Goal: Task Accomplishment & Management: Manage account settings

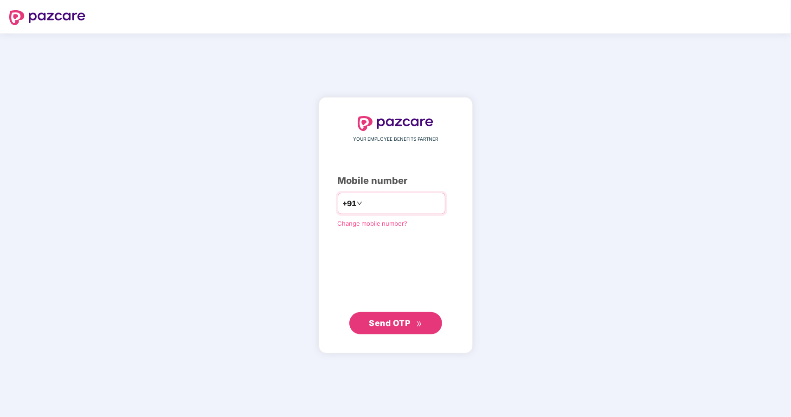
click at [380, 199] on input "number" at bounding box center [402, 203] width 76 height 15
click at [364, 200] on input "number" at bounding box center [402, 203] width 76 height 15
click at [433, 168] on div "YOUR EMPLOYEE BENEFITS PARTNER Mobile number +91 Change mobile number? Send OTP" at bounding box center [396, 225] width 116 height 218
click at [366, 207] on input "number" at bounding box center [402, 203] width 76 height 15
click at [411, 176] on div "Mobile number" at bounding box center [396, 181] width 116 height 14
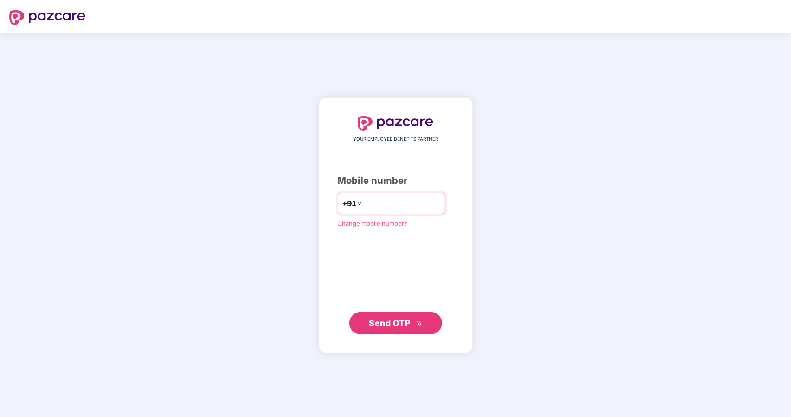
click at [368, 208] on input "number" at bounding box center [402, 203] width 76 height 15
click at [424, 174] on div "Mobile number" at bounding box center [396, 181] width 116 height 14
click at [381, 198] on input "number" at bounding box center [402, 203] width 76 height 15
click at [412, 178] on div "Mobile number" at bounding box center [396, 181] width 116 height 14
click at [379, 203] on input "number" at bounding box center [402, 203] width 76 height 15
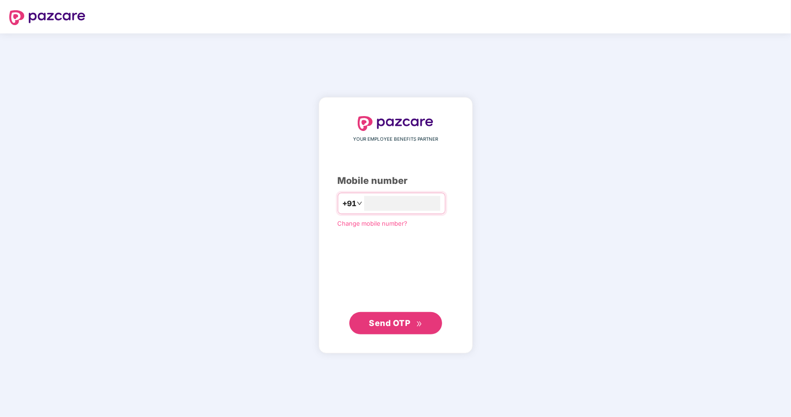
click at [417, 182] on div "Mobile number" at bounding box center [396, 181] width 116 height 14
click at [386, 207] on input "number" at bounding box center [402, 203] width 76 height 15
click at [428, 180] on div "Mobile number" at bounding box center [396, 181] width 116 height 14
click at [642, 23] on header at bounding box center [395, 16] width 791 height 33
click at [424, 203] on input "number" at bounding box center [402, 203] width 76 height 15
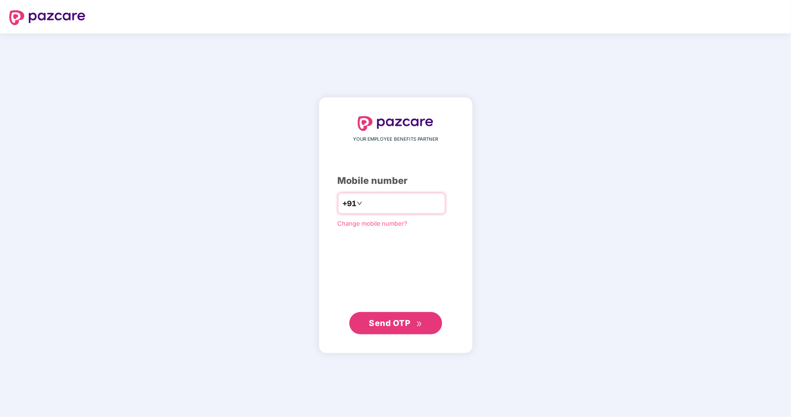
type input "*"
type input "**********"
click at [396, 323] on span "Send OTP" at bounding box center [389, 323] width 41 height 10
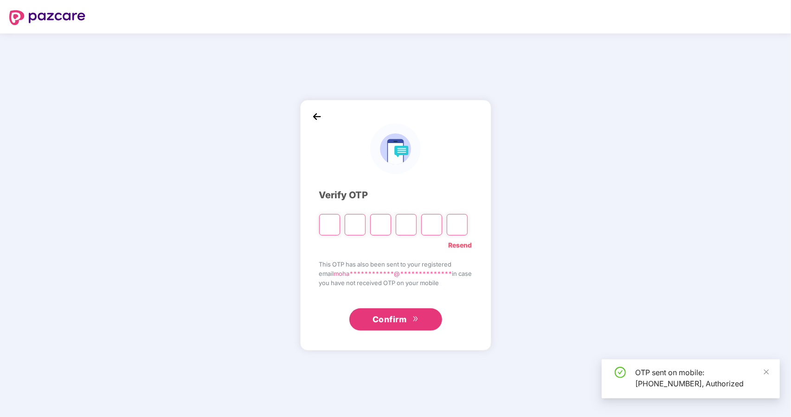
click at [322, 224] on input "Please enter verification code. Digit 1" at bounding box center [329, 224] width 21 height 21
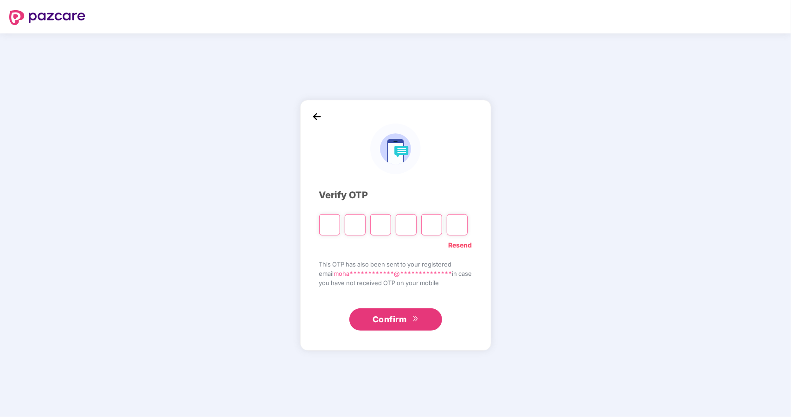
click at [347, 228] on input "Digit 2" at bounding box center [355, 224] width 21 height 21
click at [328, 228] on input "Please enter verification code. Digit 1" at bounding box center [329, 224] width 21 height 21
click at [375, 225] on input "Digit 3" at bounding box center [380, 224] width 21 height 21
click at [326, 220] on input "Please enter verification code. Digit 1" at bounding box center [329, 224] width 21 height 21
click at [346, 226] on input "Digit 2" at bounding box center [355, 224] width 21 height 21
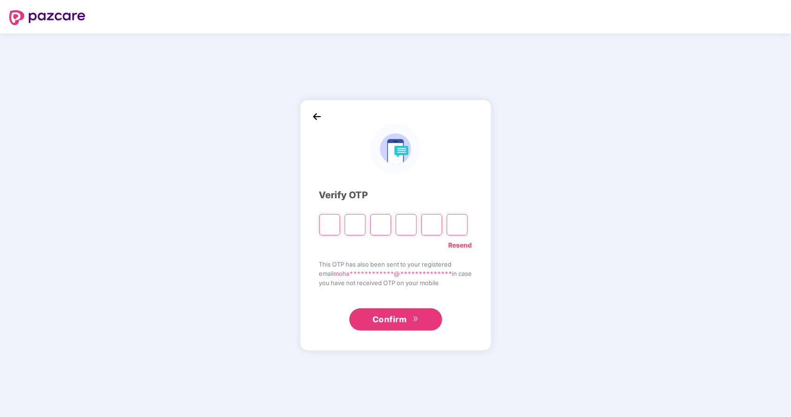
click at [325, 229] on input "Please enter verification code. Digit 1" at bounding box center [329, 224] width 21 height 21
click at [349, 228] on input "Digit 2" at bounding box center [355, 224] width 21 height 21
click at [382, 227] on input "Digit 3" at bounding box center [380, 224] width 21 height 21
click at [399, 228] on input "Digit 4" at bounding box center [406, 224] width 21 height 21
click at [426, 228] on input "Digit 5" at bounding box center [431, 224] width 21 height 21
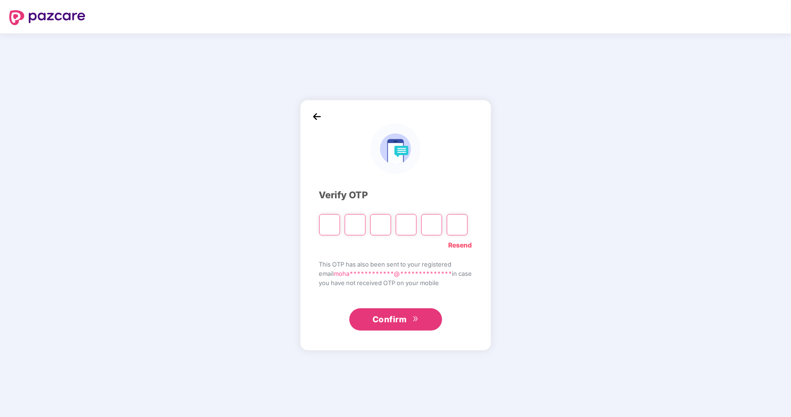
click at [449, 227] on input "Digit 6" at bounding box center [457, 224] width 21 height 21
click at [421, 224] on input "Digit 5" at bounding box center [431, 224] width 21 height 21
click at [396, 224] on input "Digit 4" at bounding box center [406, 224] width 21 height 21
click at [370, 223] on input "Digit 3" at bounding box center [380, 224] width 21 height 21
click at [347, 223] on input "Digit 2" at bounding box center [355, 224] width 21 height 21
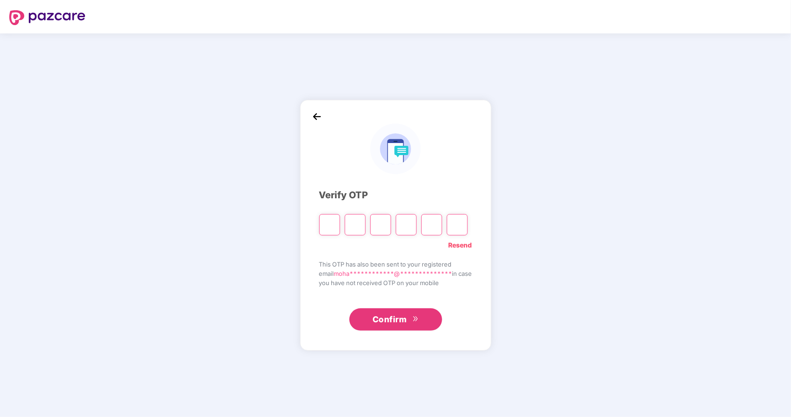
click at [322, 225] on input "Please enter verification code. Digit 1" at bounding box center [329, 224] width 21 height 21
click at [346, 227] on input "Digit 2" at bounding box center [355, 224] width 21 height 21
click at [379, 223] on input "Digit 3" at bounding box center [380, 224] width 21 height 21
click at [405, 225] on input "Digit 4" at bounding box center [406, 224] width 21 height 21
click at [431, 223] on input "Digit 5" at bounding box center [431, 224] width 21 height 21
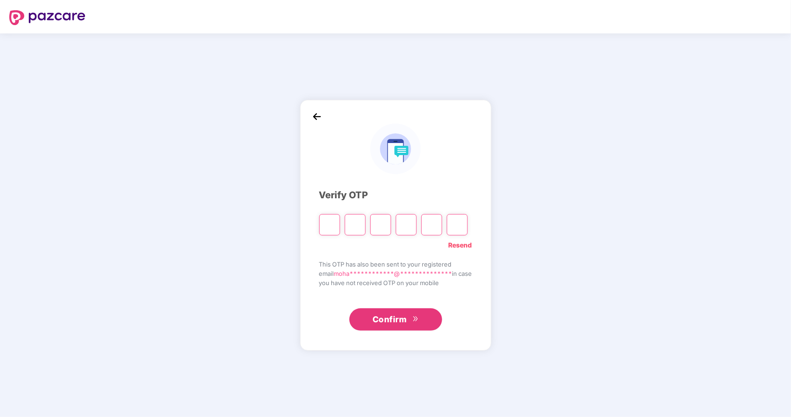
click at [453, 222] on input "Digit 6" at bounding box center [457, 224] width 21 height 21
click at [466, 244] on link "Resend" at bounding box center [461, 245] width 24 height 10
click at [319, 224] on input "Please enter verification code. Digit 1" at bounding box center [329, 224] width 21 height 21
paste input "*"
type input "*"
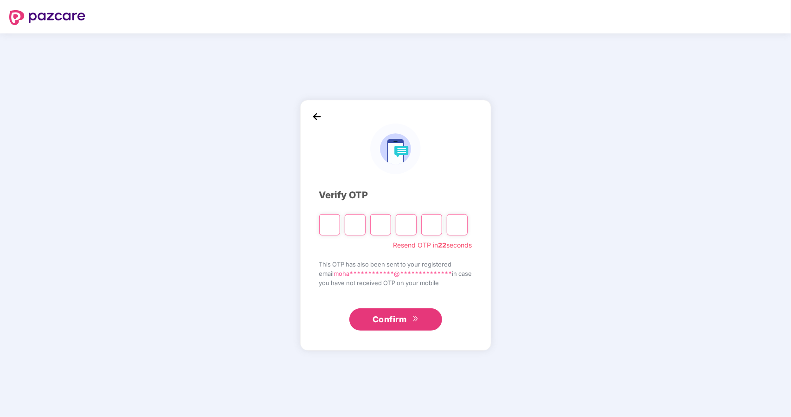
type input "*"
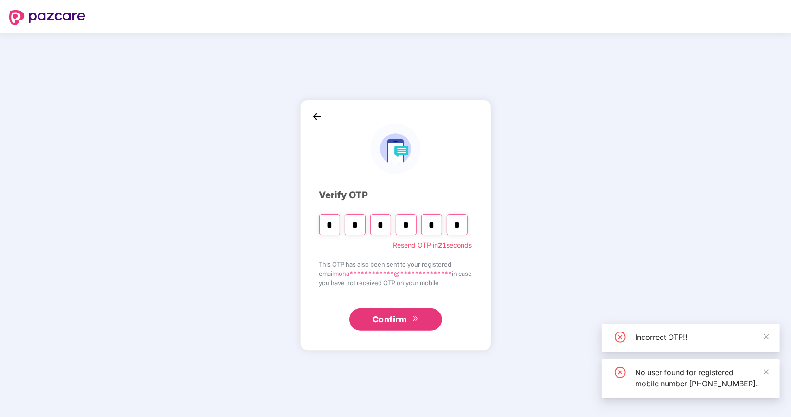
click at [394, 315] on span "Confirm" at bounding box center [390, 319] width 34 height 13
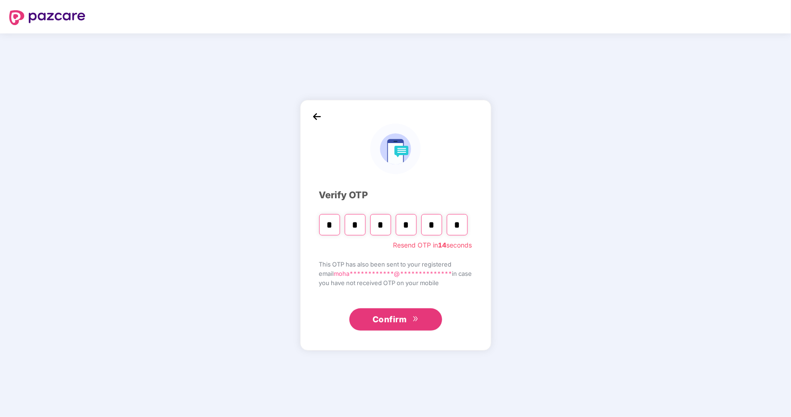
click at [328, 222] on input "*" at bounding box center [329, 224] width 21 height 21
paste input "Digit 6"
type input "*"
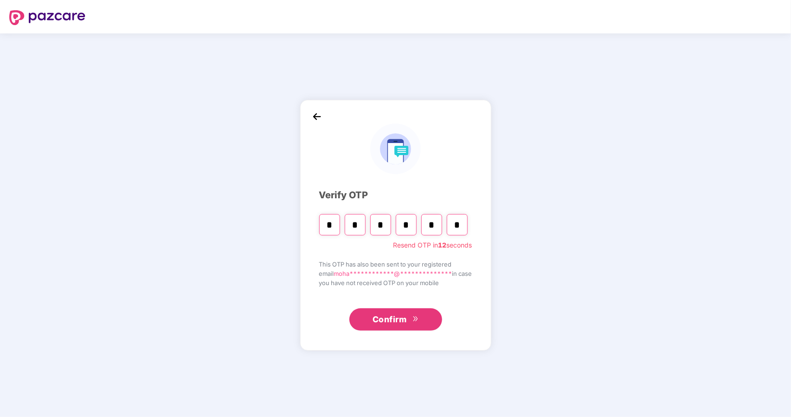
type input "*"
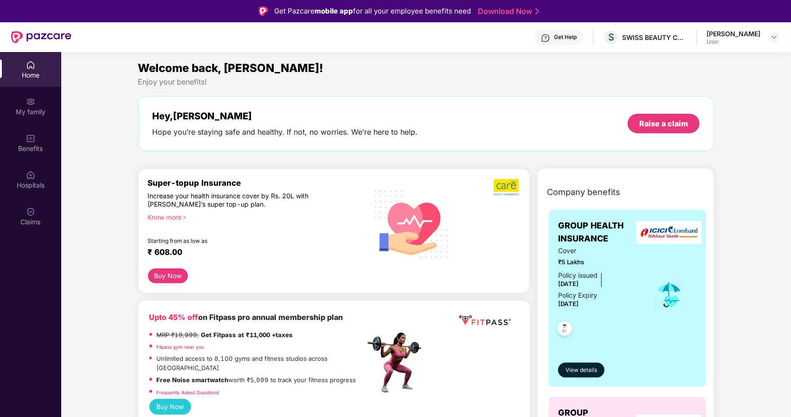
click at [26, 71] on div "Home" at bounding box center [30, 75] width 61 height 9
click at [34, 35] on img at bounding box center [41, 37] width 60 height 12
click at [22, 43] on div at bounding box center [41, 37] width 60 height 30
click at [35, 144] on div "Benefits" at bounding box center [30, 148] width 61 height 9
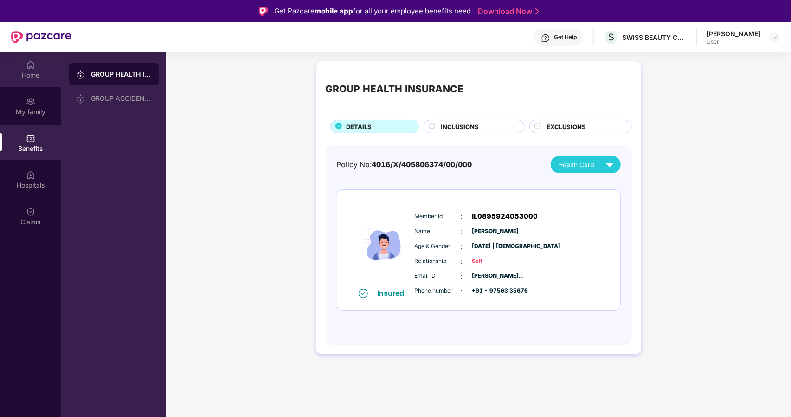
click at [35, 66] on div "Home" at bounding box center [30, 69] width 61 height 35
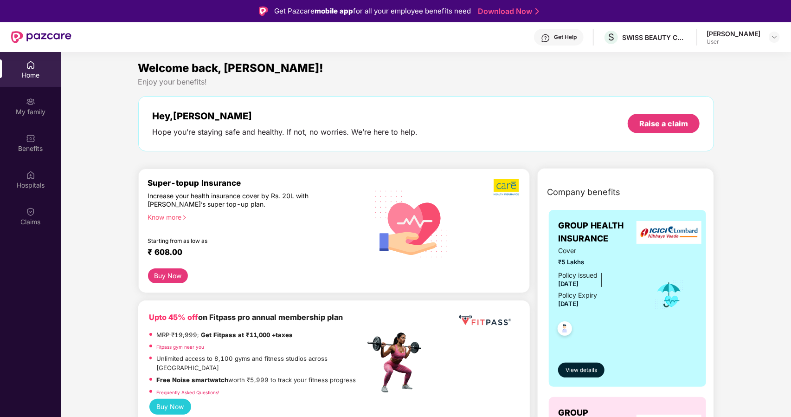
click at [0, 67] on div "Home" at bounding box center [30, 69] width 61 height 35
drag, startPoint x: 0, startPoint y: 68, endPoint x: 56, endPoint y: 79, distance: 57.1
click at [56, 79] on div "Home" at bounding box center [30, 69] width 61 height 35
click at [0, 73] on div "Home" at bounding box center [30, 69] width 61 height 35
click at [3, 111] on div "My family" at bounding box center [30, 111] width 61 height 9
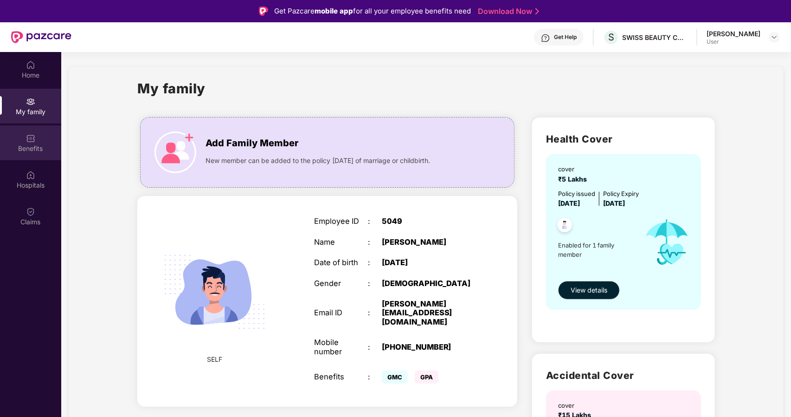
click at [12, 153] on div "Benefits" at bounding box center [30, 148] width 61 height 9
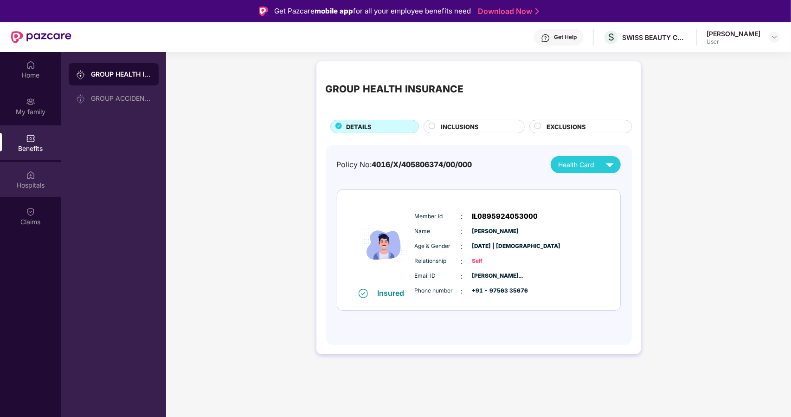
click at [16, 184] on div "Hospitals" at bounding box center [30, 184] width 61 height 9
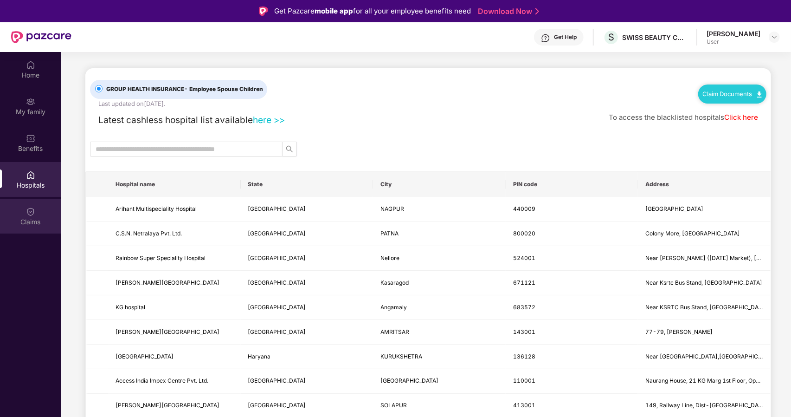
click at [33, 215] on img at bounding box center [30, 211] width 9 height 9
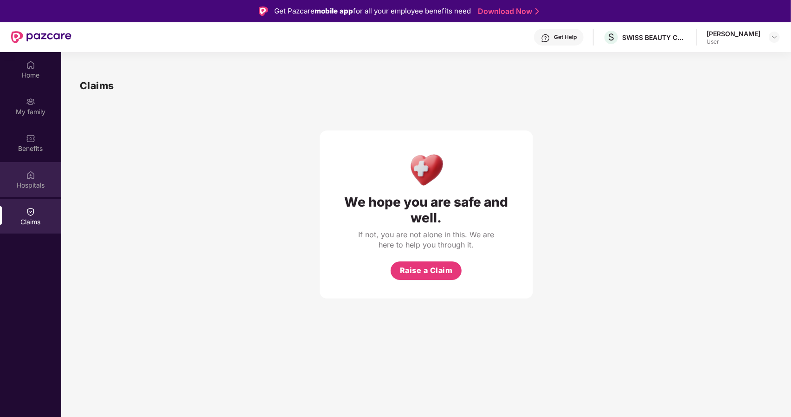
click at [35, 170] on div "Hospitals" at bounding box center [30, 179] width 61 height 35
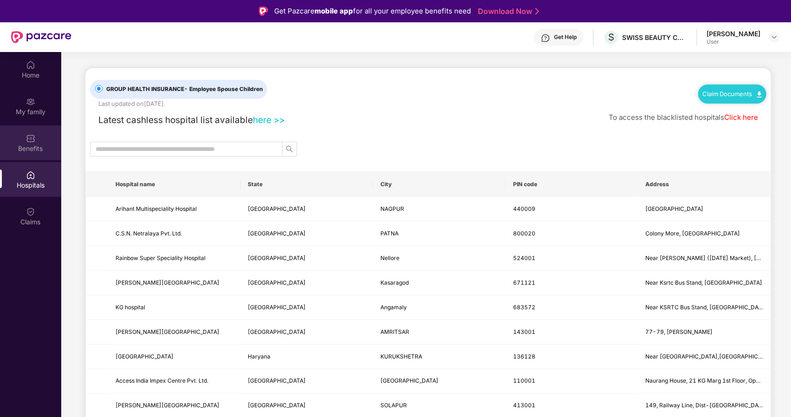
click at [33, 144] on div "Benefits" at bounding box center [30, 148] width 61 height 9
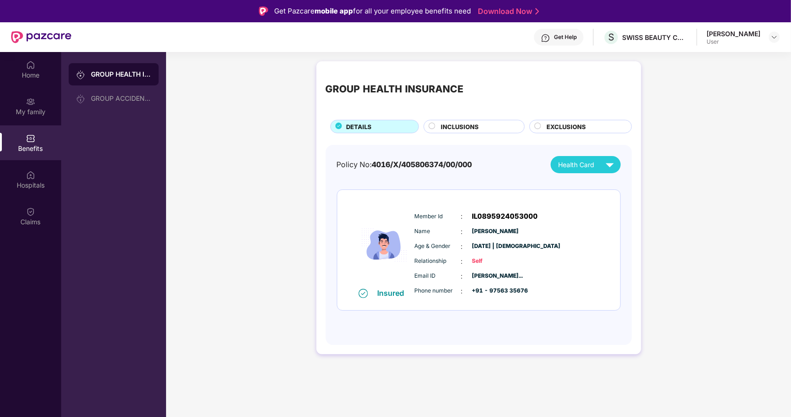
click at [461, 125] on span "INCLUSIONS" at bounding box center [460, 126] width 38 height 9
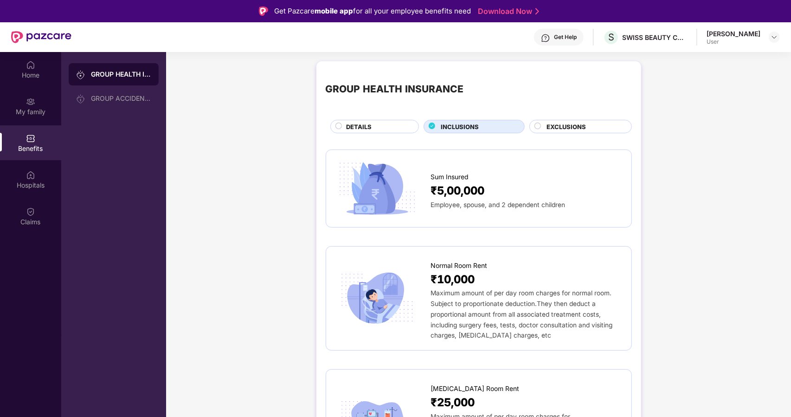
click at [571, 126] on span "EXCLUSIONS" at bounding box center [565, 126] width 39 height 9
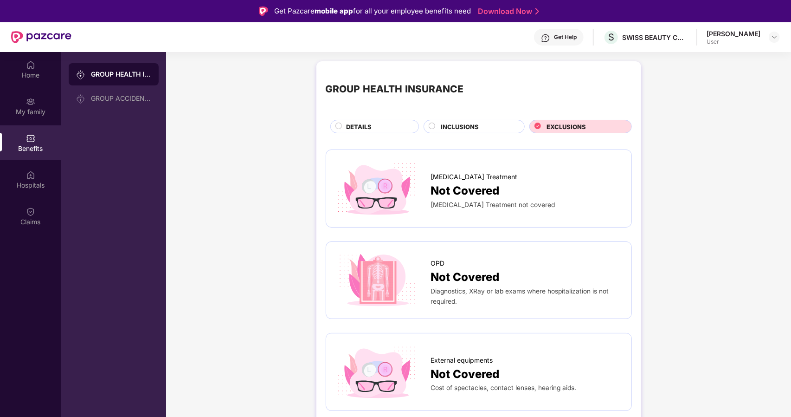
click at [378, 129] on div "DETAILS" at bounding box center [378, 127] width 72 height 11
